Goal: Contribute content: Add original content to the website for others to see

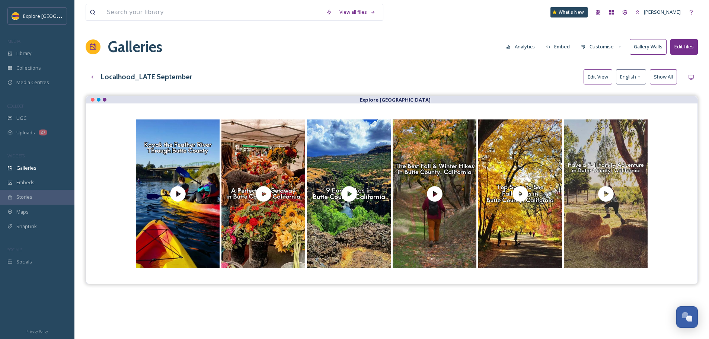
click at [591, 79] on button "Edit View" at bounding box center [597, 76] width 29 height 15
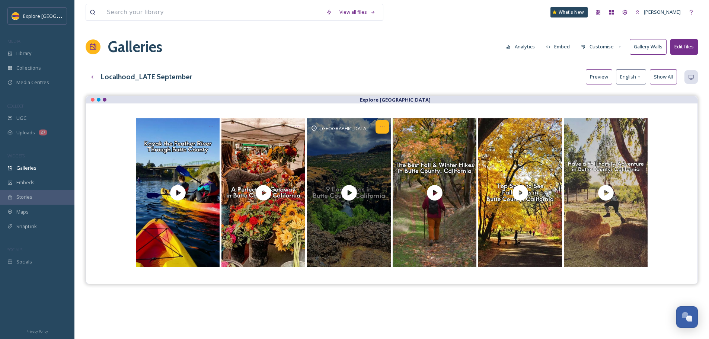
click at [383, 127] on icon "Opens media popup. Media description: Butte County has hundreds of Northern Cal…" at bounding box center [382, 127] width 6 height 6
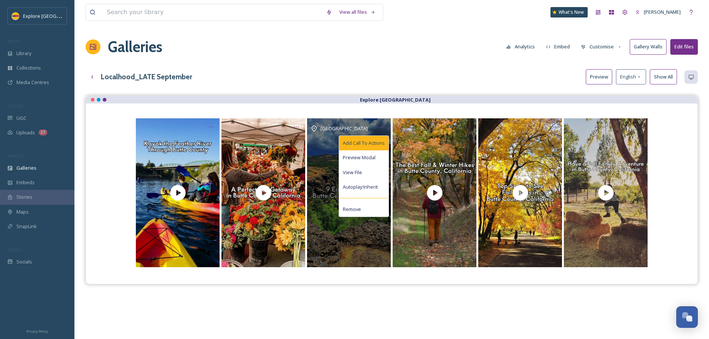
click at [376, 143] on span "Add Call To Actions" at bounding box center [364, 143] width 42 height 7
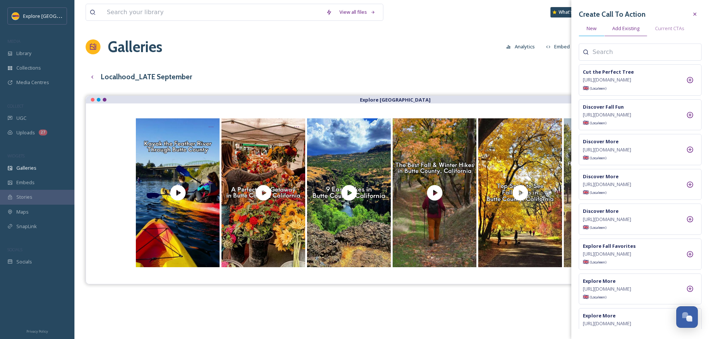
click at [588, 30] on span "New" at bounding box center [591, 28] width 10 height 7
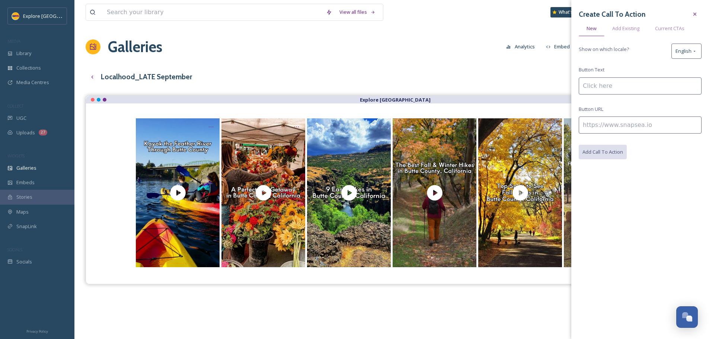
click at [604, 122] on input at bounding box center [640, 124] width 123 height 17
paste input "[URL][DOMAIN_NAME]"
type input "[URL][DOMAIN_NAME]"
click at [603, 92] on input at bounding box center [640, 85] width 123 height 17
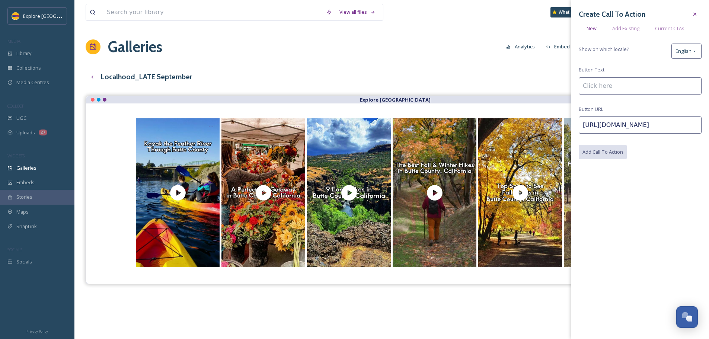
scroll to position [0, 0]
type input "Take an Easy Hike"
click at [601, 159] on button "Add Call To Action" at bounding box center [603, 152] width 49 height 15
drag, startPoint x: 452, startPoint y: 62, endPoint x: 333, endPoint y: 46, distance: 119.7
click at [452, 62] on div "View all files What's New [PERSON_NAME] Galleries Analytics Embed Customise Gal…" at bounding box center [391, 223] width 634 height 446
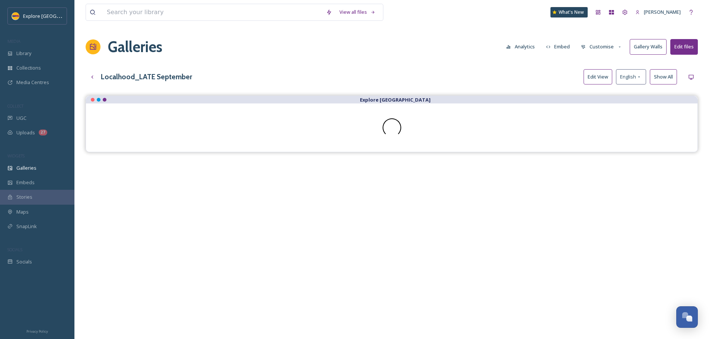
click at [599, 80] on button "Edit View" at bounding box center [597, 76] width 29 height 15
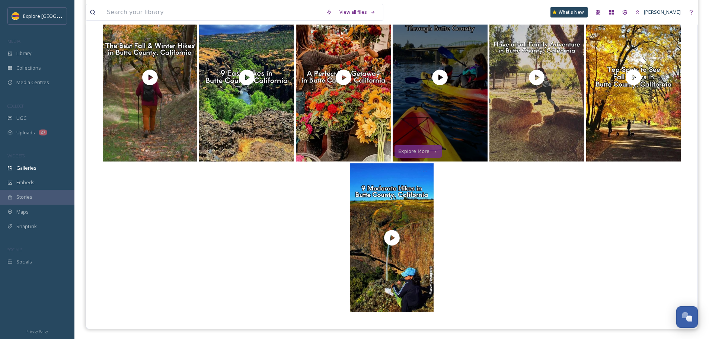
scroll to position [127, 0]
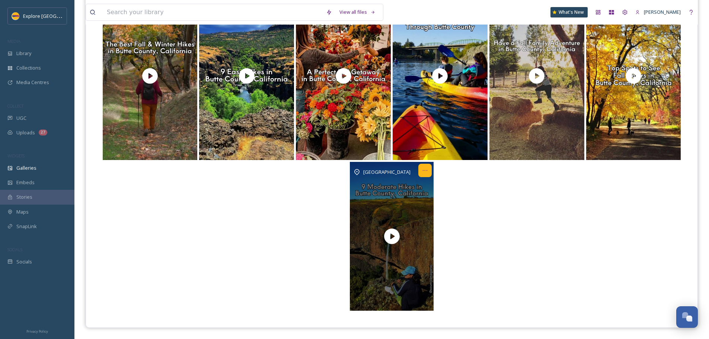
click at [424, 173] on icon "Opens media popup. Media description: Hikers looking to push themselves a littl…" at bounding box center [425, 170] width 6 height 6
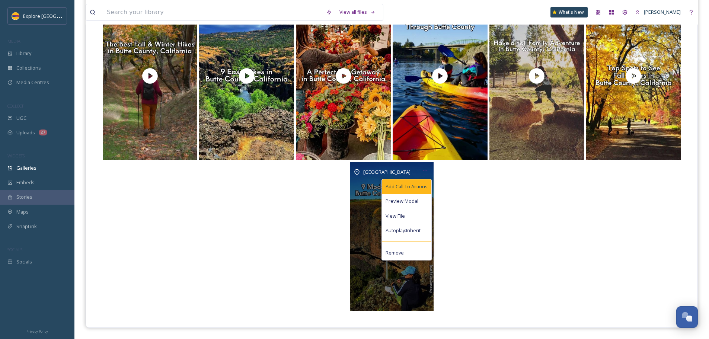
click at [420, 183] on span "Add Call To Actions" at bounding box center [406, 186] width 42 height 7
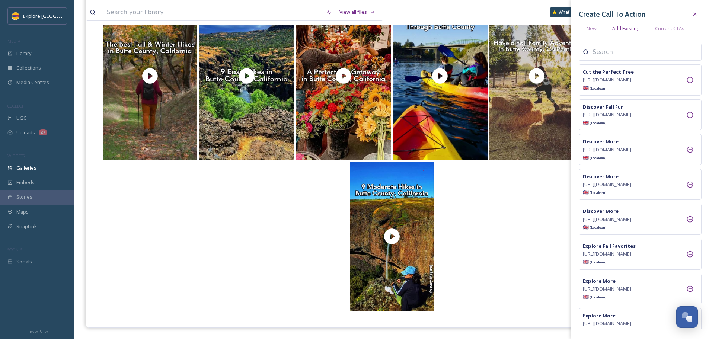
click at [609, 59] on div at bounding box center [640, 52] width 123 height 17
click at [594, 29] on span "New" at bounding box center [591, 28] width 10 height 7
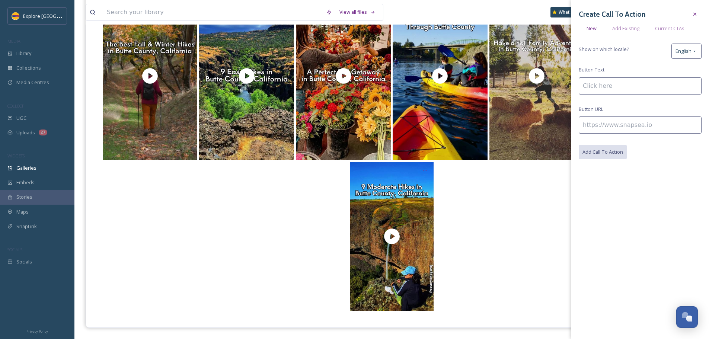
click at [607, 124] on input at bounding box center [640, 124] width 123 height 17
paste input "https://www.explorebuttecounty.com/lists/moderate-hikes"
type input "https://www.explorebuttecounty.com/lists/moderate-hikes"
click at [597, 87] on input at bounding box center [640, 85] width 123 height 17
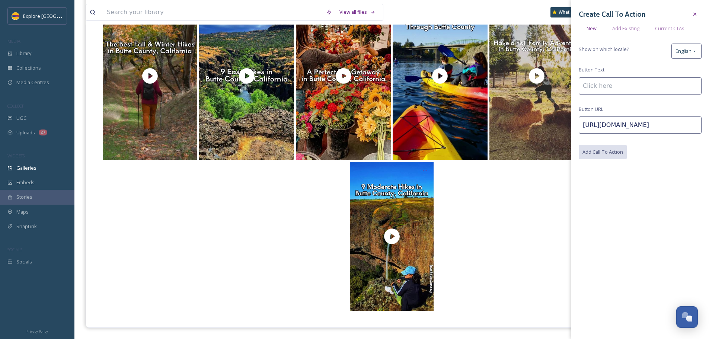
scroll to position [0, 0]
type input "Enjoy a Moderate Hike"
click at [617, 153] on button "Add Call To Action" at bounding box center [603, 152] width 49 height 15
click at [510, 202] on div at bounding box center [392, 236] width 582 height 149
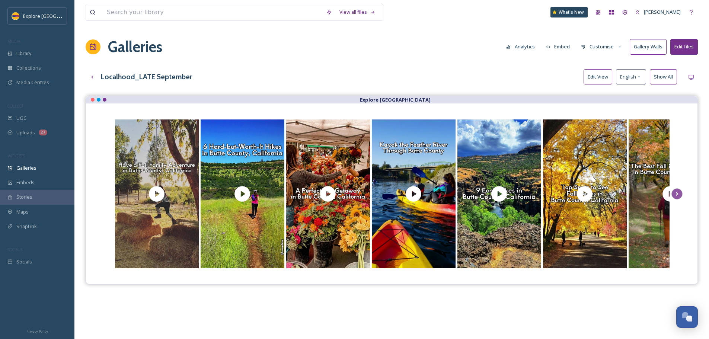
click at [595, 76] on button "Edit View" at bounding box center [597, 76] width 29 height 15
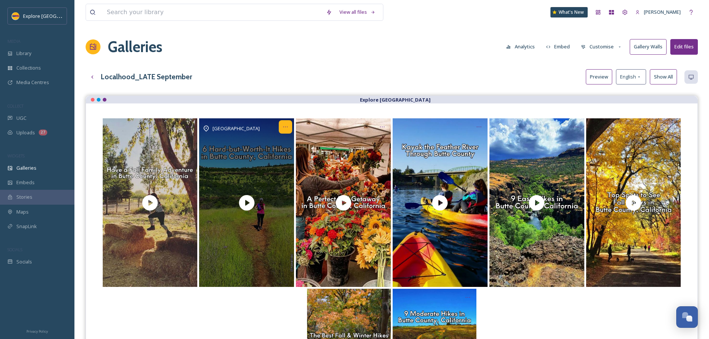
click at [285, 126] on icon "Opens media popup. Media description: Prepare for these difficult Northern Cali…" at bounding box center [285, 127] width 6 height 6
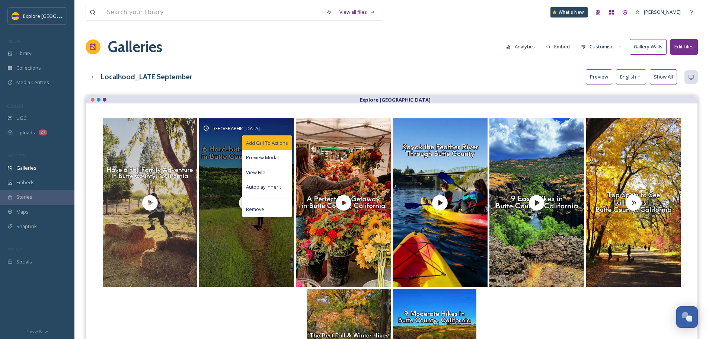
click at [271, 140] on span "Add Call To Actions" at bounding box center [267, 143] width 42 height 7
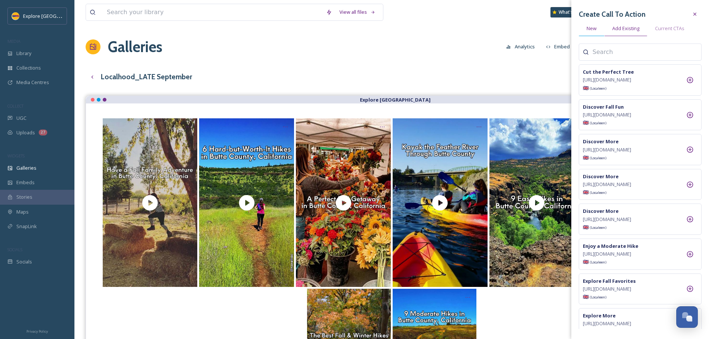
click at [590, 32] on div "New" at bounding box center [592, 28] width 26 height 15
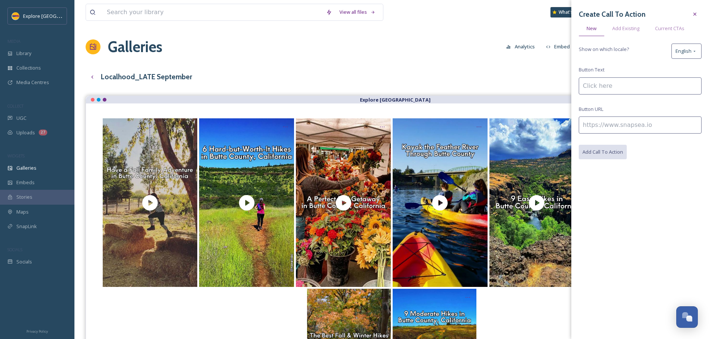
click at [604, 127] on input at bounding box center [640, 124] width 123 height 17
paste input "https://www.explorebuttecounty.com/lists/challening-hikes"
type input "https://www.explorebuttecounty.com/lists/challening-hikes"
click at [599, 91] on input at bounding box center [640, 85] width 123 height 17
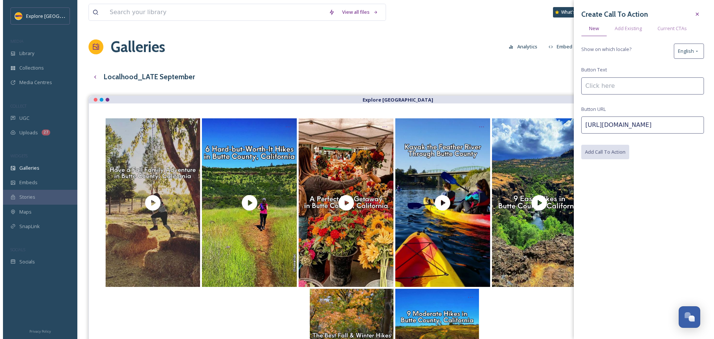
scroll to position [0, 0]
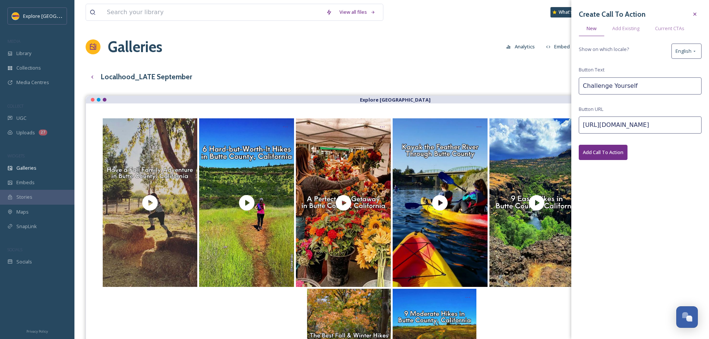
type input "Challenge Yourself"
click at [611, 157] on button "Add Call To Action" at bounding box center [603, 152] width 49 height 15
click at [466, 48] on div "Galleries Analytics Embed Customise Gallery Walls Edit files" at bounding box center [392, 47] width 612 height 22
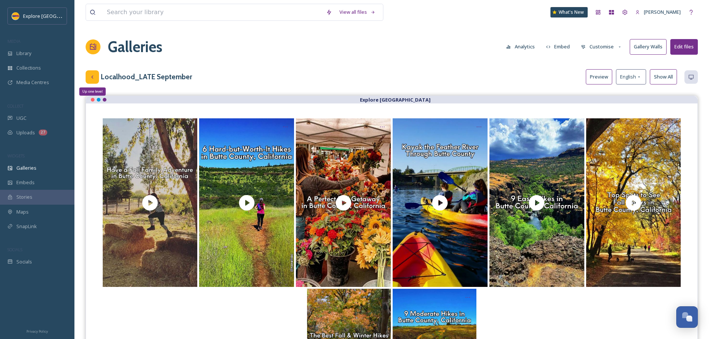
click at [94, 76] on icon at bounding box center [92, 77] width 6 height 6
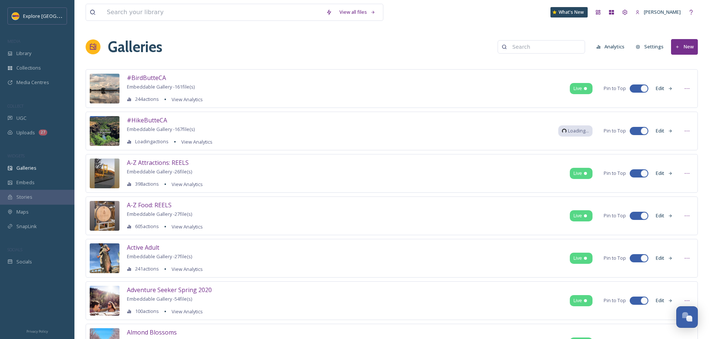
click at [544, 48] on input at bounding box center [545, 46] width 72 height 15
type input "winter"
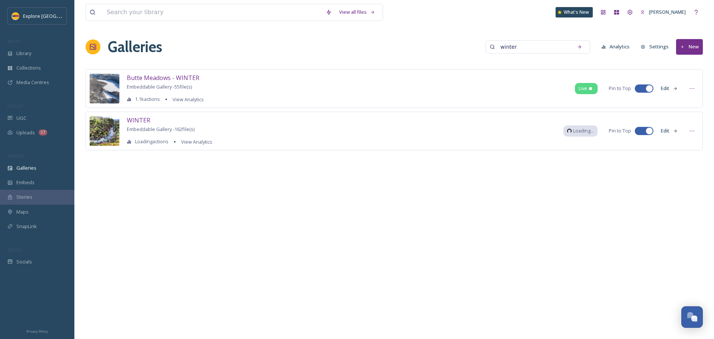
click at [695, 50] on button "New" at bounding box center [689, 46] width 27 height 15
click at [681, 64] on div "Gallery" at bounding box center [686, 64] width 33 height 15
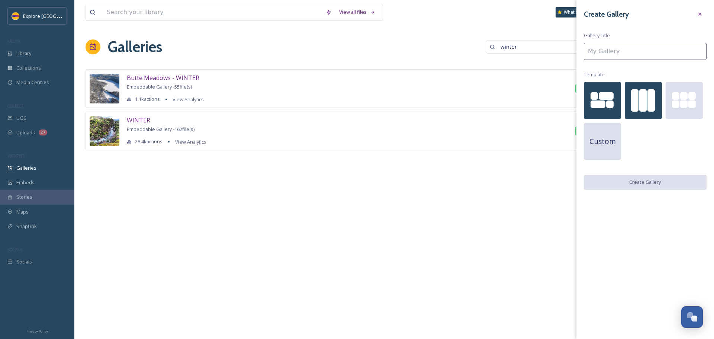
click at [649, 98] on div at bounding box center [651, 100] width 7 height 22
click at [638, 56] on input at bounding box center [645, 51] width 123 height 17
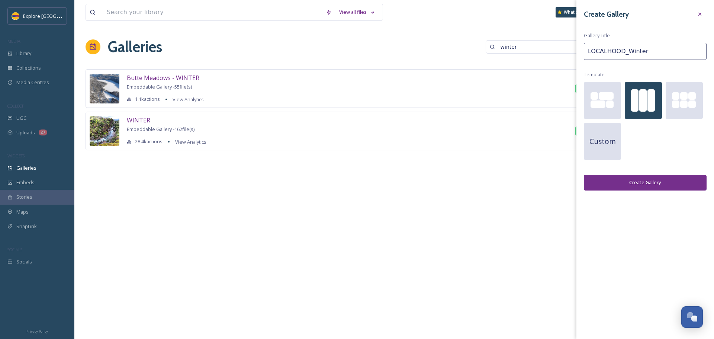
type input "LOCALHOOD_Winter"
click at [656, 182] on button "Create Gallery" at bounding box center [645, 182] width 123 height 15
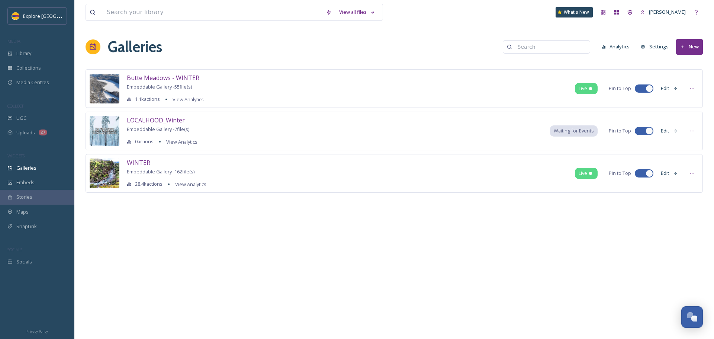
click at [691, 51] on button "New" at bounding box center [689, 46] width 27 height 15
click at [689, 61] on span "Gallery" at bounding box center [692, 64] width 16 height 7
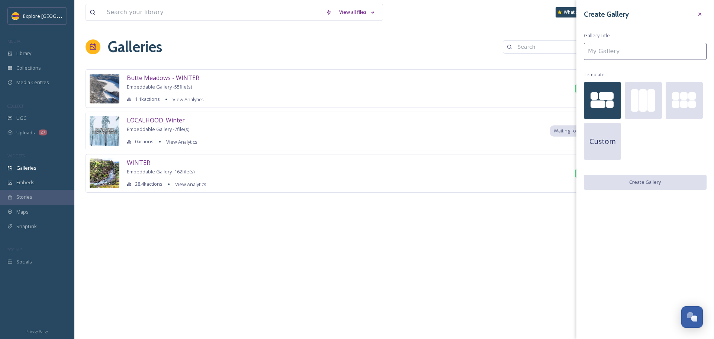
click at [457, 55] on div "Galleries Analytics Settings New" at bounding box center [395, 47] width 618 height 22
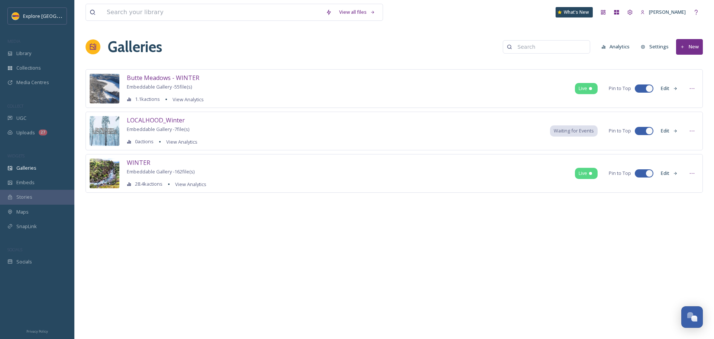
click at [665, 130] on button "Edit" at bounding box center [669, 131] width 25 height 15
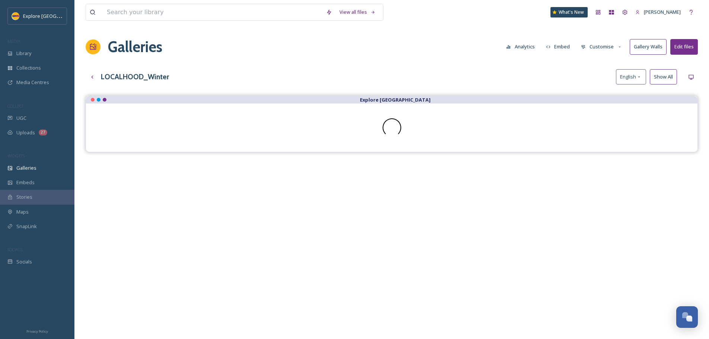
click at [599, 38] on div "Galleries Analytics Embed Customise Gallery Walls Edit files" at bounding box center [392, 47] width 612 height 22
click at [599, 41] on button "Customise" at bounding box center [601, 46] width 49 height 15
click at [600, 91] on div "Buttons" at bounding box center [603, 93] width 52 height 15
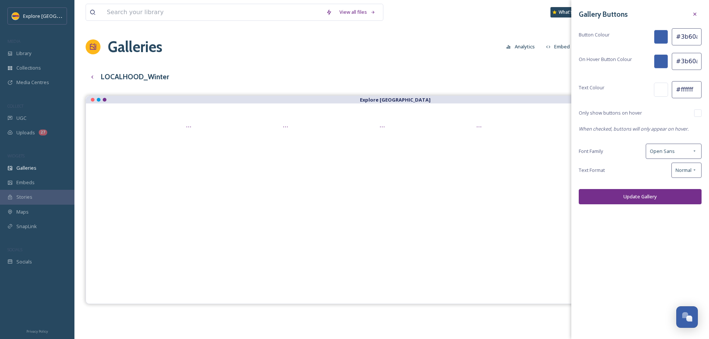
click at [691, 36] on input "#3b60aa" at bounding box center [687, 36] width 30 height 17
drag, startPoint x: 679, startPoint y: 37, endPoint x: 695, endPoint y: 58, distance: 26.8
click at [695, 58] on div "Gallery Buttons Button Colour #3b60aa On Hover Button Colour #3b60aa Text Colou…" at bounding box center [640, 106] width 138 height 212
paste input "752f8c"
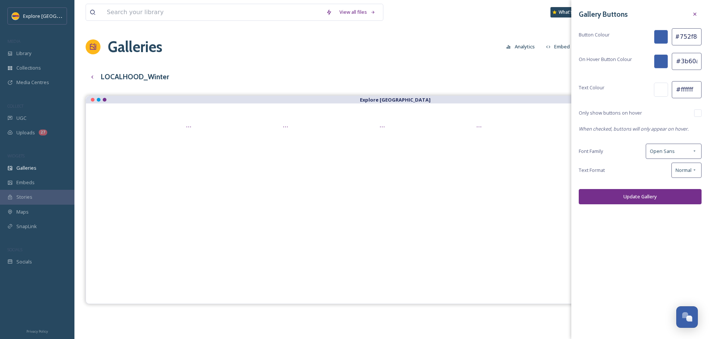
scroll to position [0, 0]
type input "#752f8c"
click at [680, 58] on input "#3b60aa" at bounding box center [687, 61] width 30 height 17
paste input "fdb71"
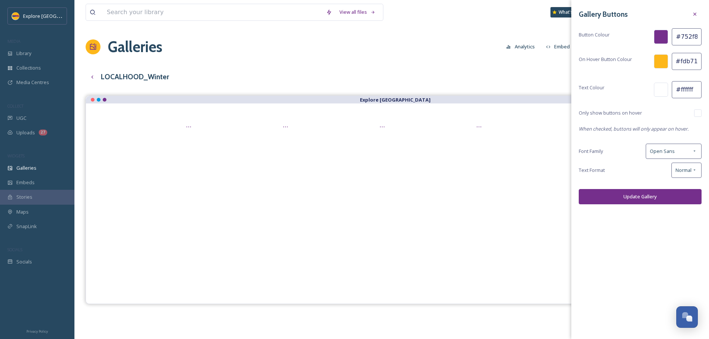
type input "#fdb71a"
click at [649, 198] on button "Update Gallery" at bounding box center [640, 196] width 123 height 15
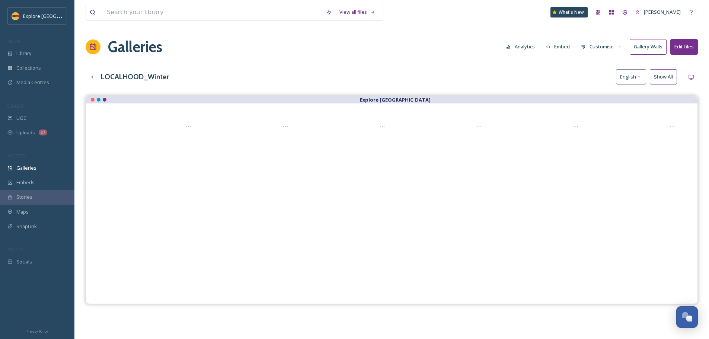
click at [614, 47] on button "Customise" at bounding box center [601, 46] width 49 height 15
click at [597, 97] on div "Buttons" at bounding box center [603, 93] width 52 height 15
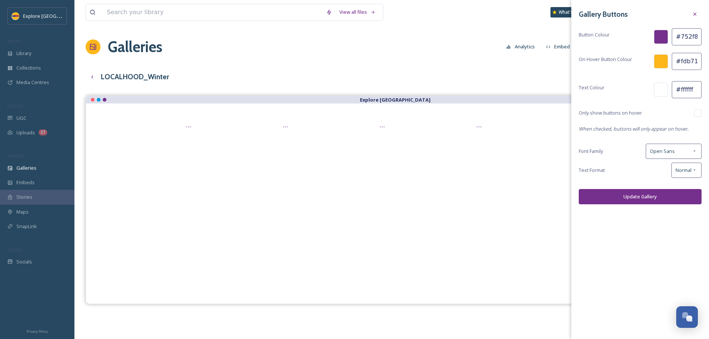
click at [515, 76] on div "LOCALHOOD_Winter English Show All" at bounding box center [392, 76] width 612 height 15
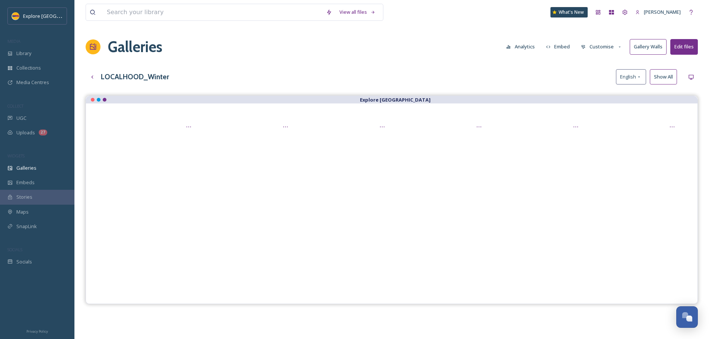
click at [597, 48] on button "Customise" at bounding box center [601, 46] width 49 height 15
click at [600, 76] on span "Thumbnails" at bounding box center [594, 78] width 26 height 7
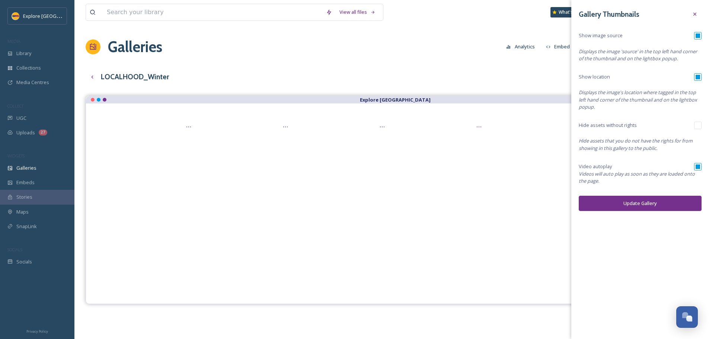
click at [699, 167] on input "checkbox" at bounding box center [697, 166] width 7 height 7
checkbox input "false"
click at [697, 35] on input "checkbox" at bounding box center [697, 35] width 7 height 7
checkbox input "false"
click at [647, 199] on button "Update Gallery" at bounding box center [640, 203] width 123 height 15
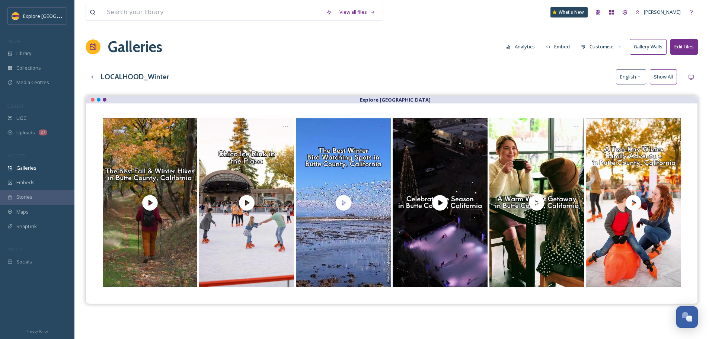
click at [601, 45] on button "Customise" at bounding box center [601, 46] width 49 height 15
click at [594, 62] on span "Layout" at bounding box center [588, 63] width 15 height 7
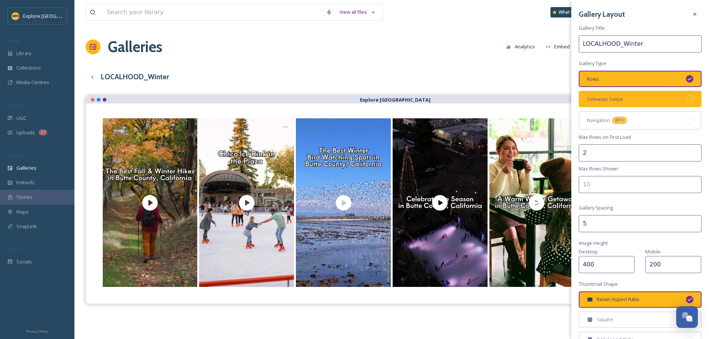
click at [631, 97] on div "Sideways Swipe" at bounding box center [640, 99] width 123 height 16
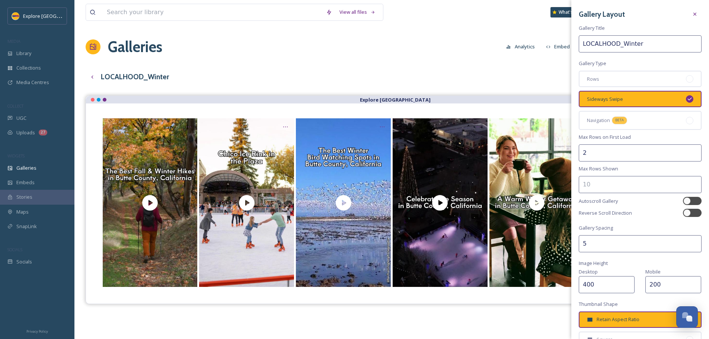
click at [587, 151] on input "2" at bounding box center [640, 152] width 123 height 17
type input "1"
click at [605, 187] on input "number" at bounding box center [640, 184] width 123 height 17
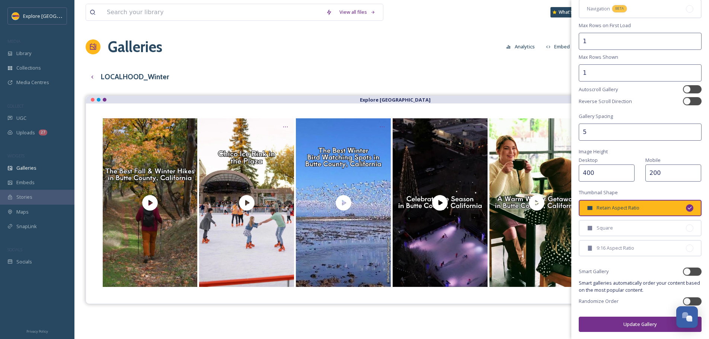
scroll to position [112, 0]
type input "1"
click at [683, 300] on div at bounding box center [686, 300] width 7 height 7
checkbox input "true"
click at [614, 324] on button "Update Gallery" at bounding box center [640, 323] width 123 height 15
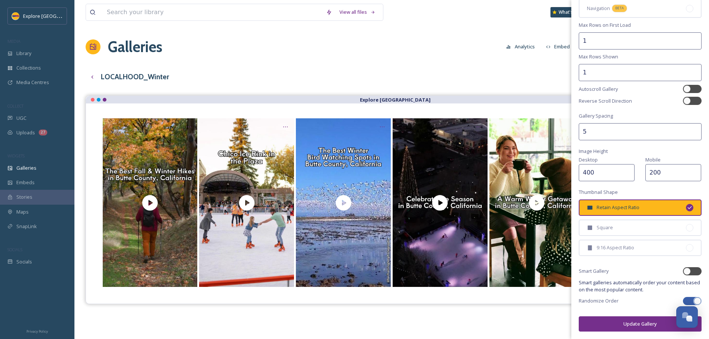
scroll to position [112, 0]
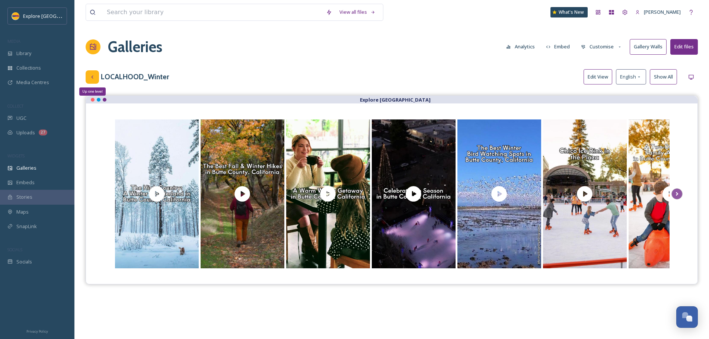
click at [91, 81] on div "Up one level" at bounding box center [92, 76] width 13 height 13
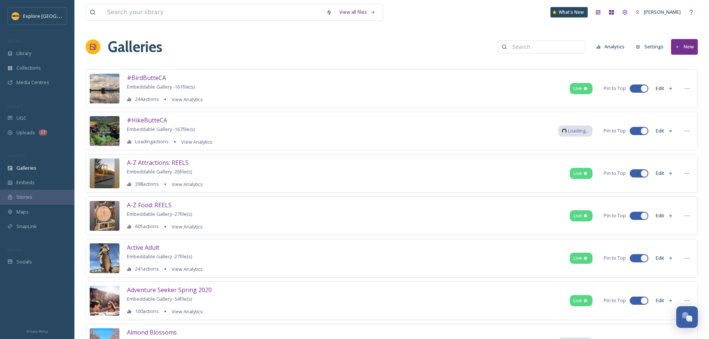
click at [686, 51] on button "New" at bounding box center [684, 46] width 27 height 15
click at [684, 64] on span "Gallery" at bounding box center [686, 64] width 16 height 7
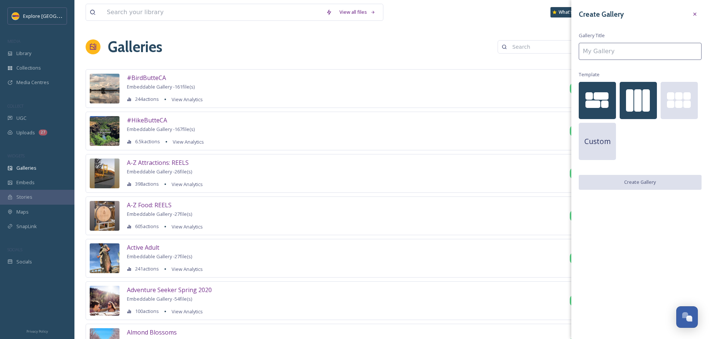
click at [646, 99] on div at bounding box center [645, 100] width 7 height 22
click at [635, 54] on input at bounding box center [640, 51] width 123 height 17
type input "S"
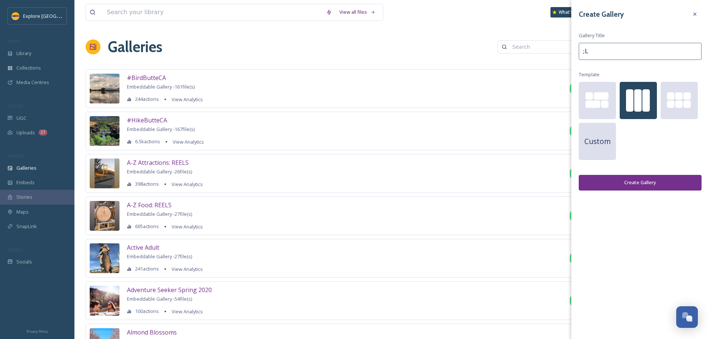
type input ";"
type input "LOCALHOOD_Spring"
click at [639, 190] on button "Create Gallery" at bounding box center [640, 182] width 123 height 15
